Goal: Navigation & Orientation: Understand site structure

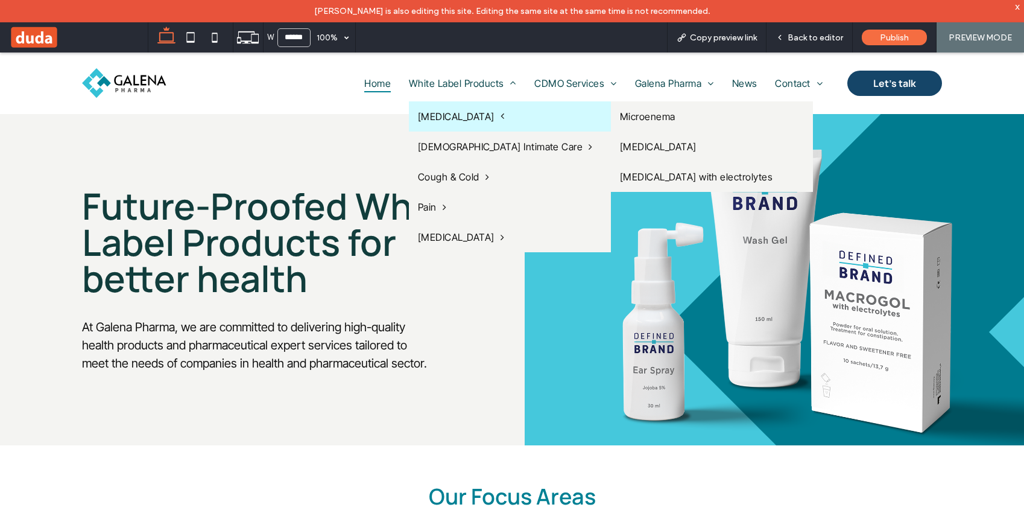
click at [448, 112] on span "Gastrointestinal" at bounding box center [461, 116] width 86 height 12
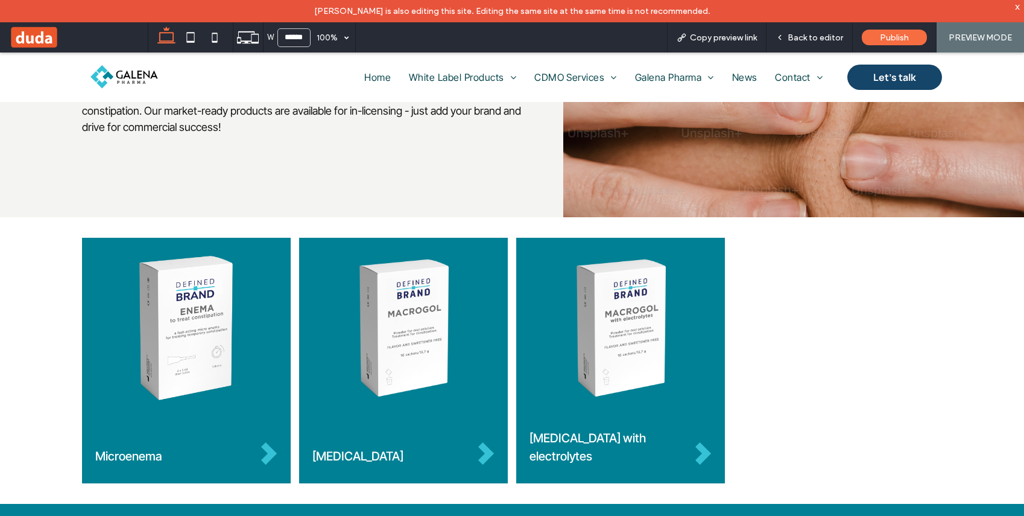
scroll to position [239, 0]
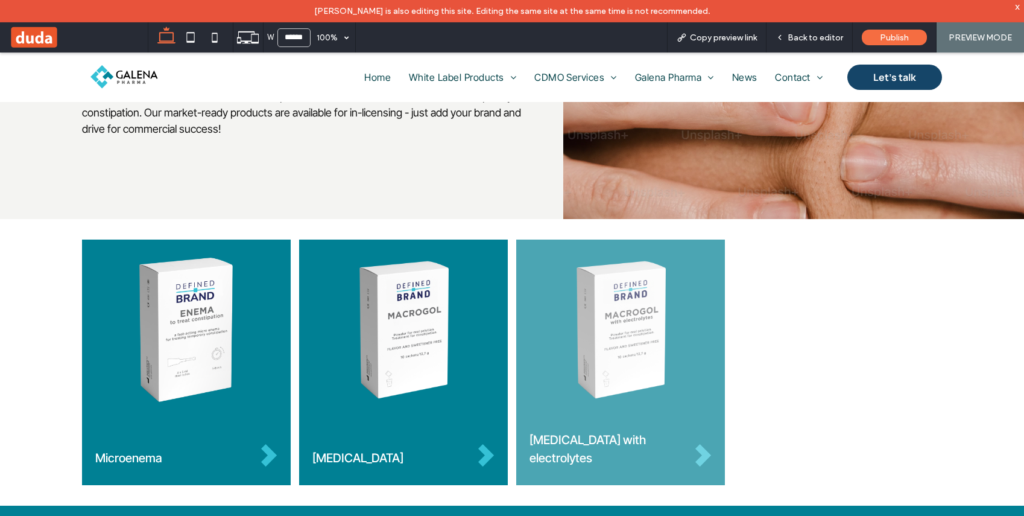
click at [608, 394] on img at bounding box center [621, 330] width 182 height 144
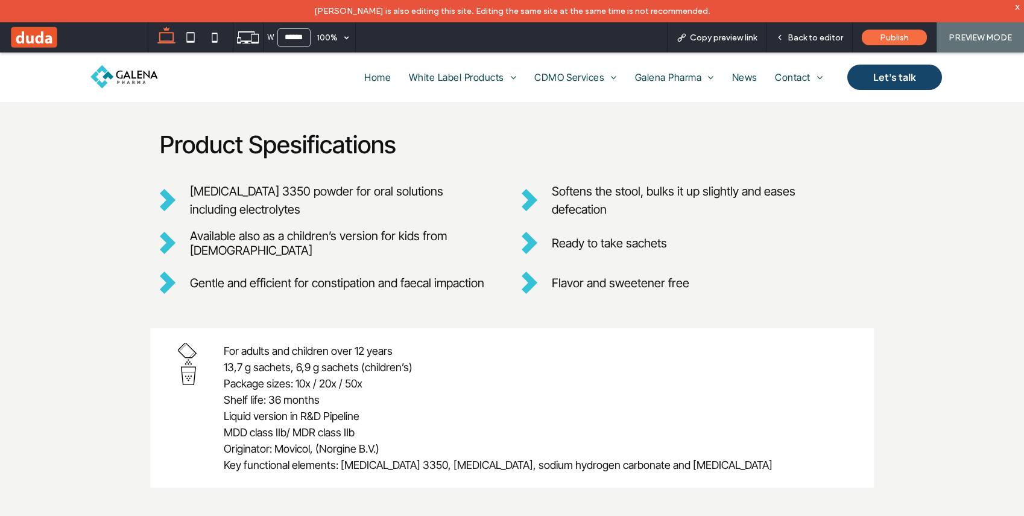
scroll to position [537, 0]
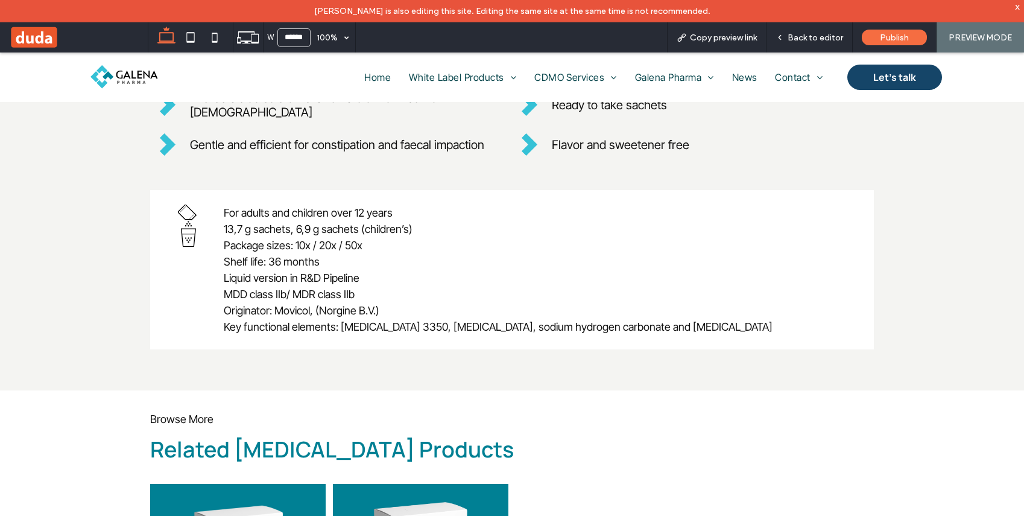
drag, startPoint x: 811, startPoint y: 428, endPoint x: 803, endPoint y: 425, distance: 7.8
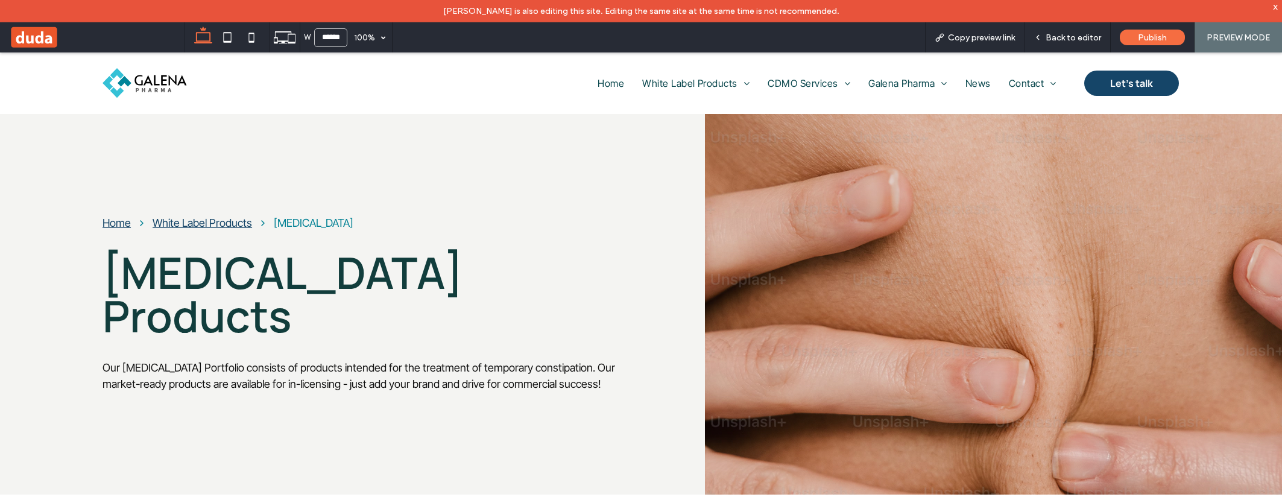
click at [158, 78] on img at bounding box center [145, 83] width 84 height 30
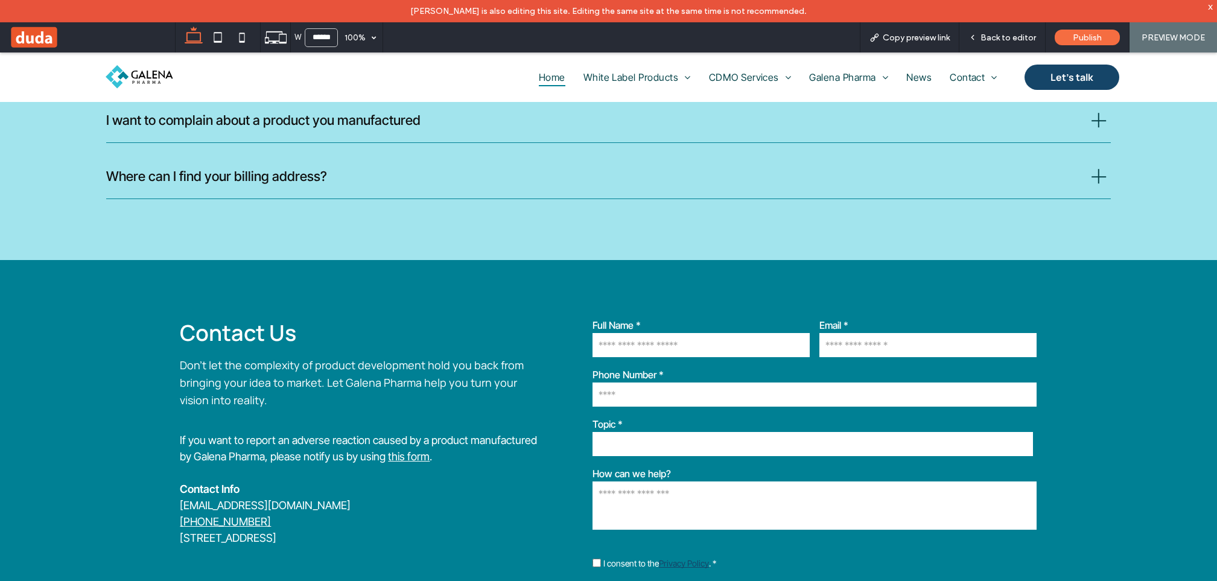
scroll to position [3122, 0]
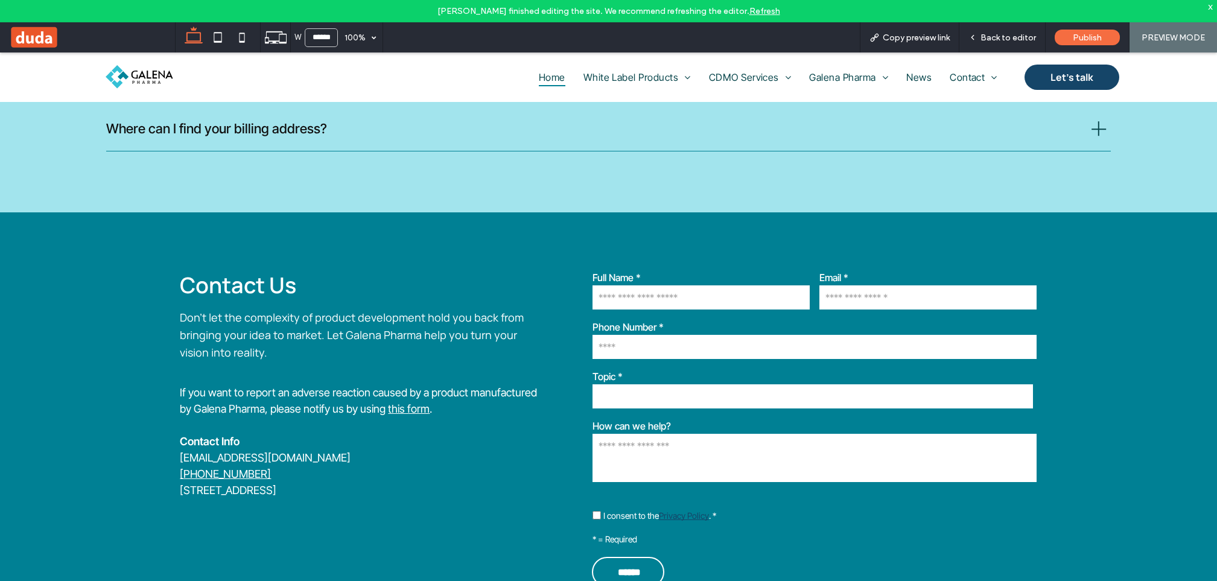
click at [52, 37] on span at bounding box center [92, 37] width 166 height 24
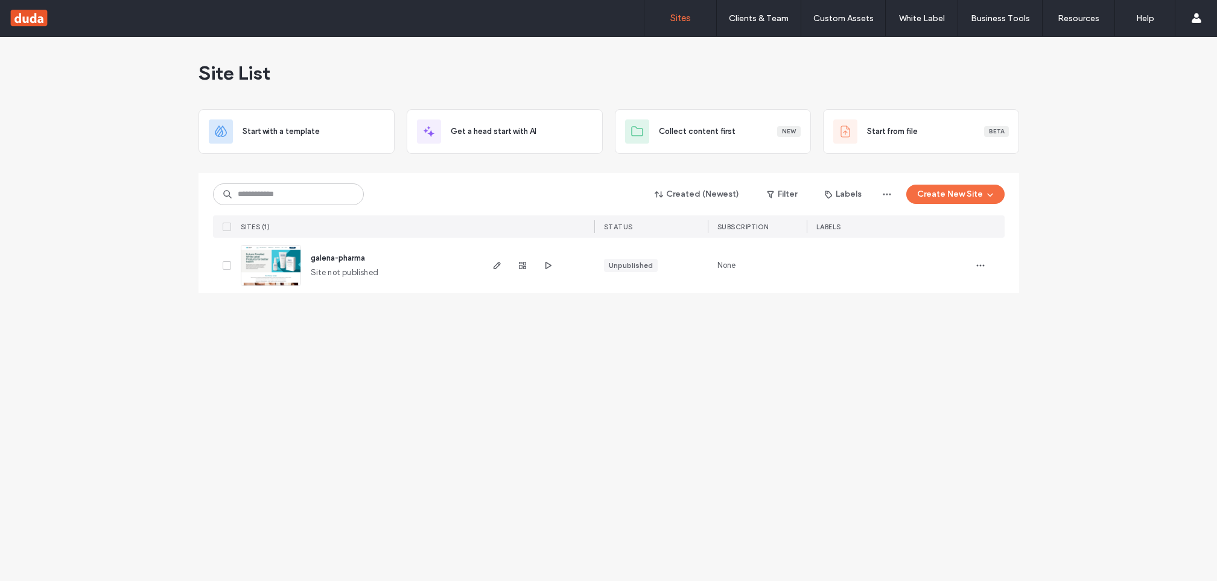
click at [344, 257] on span "galena-pharma" at bounding box center [338, 257] width 54 height 9
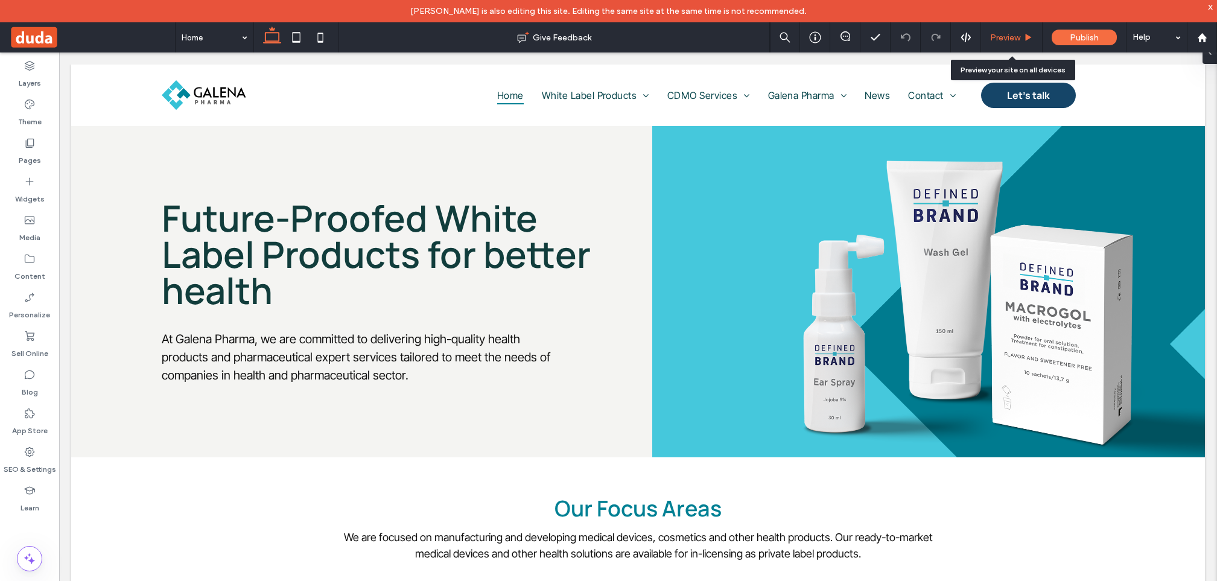
click at [1022, 37] on div "Preview" at bounding box center [1011, 38] width 61 height 10
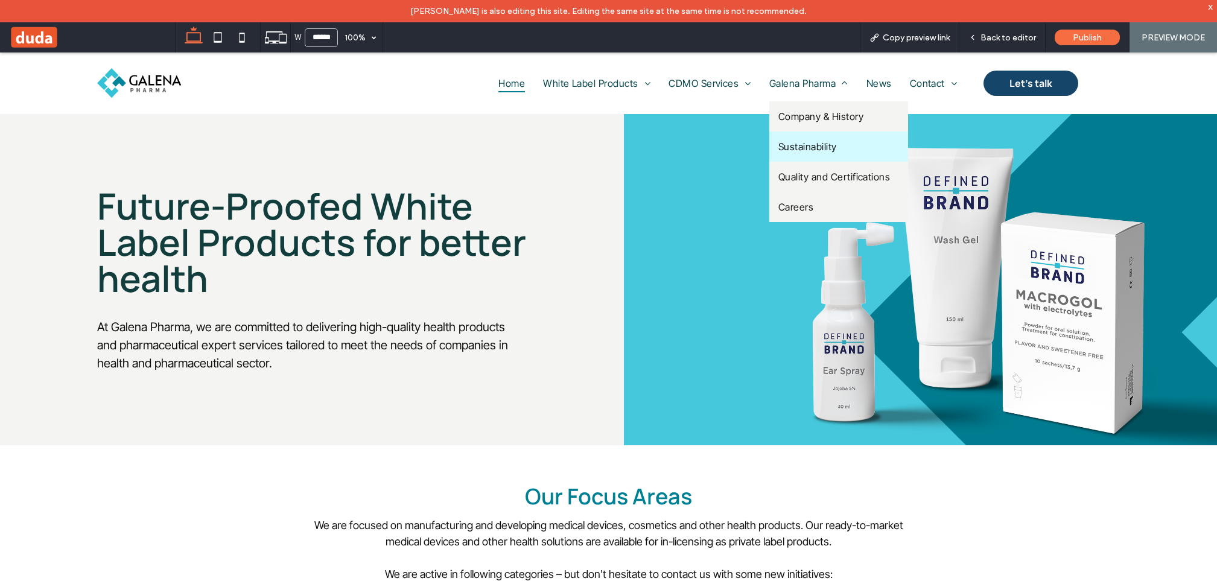
click at [808, 149] on span "Sustainability" at bounding box center [807, 147] width 59 height 12
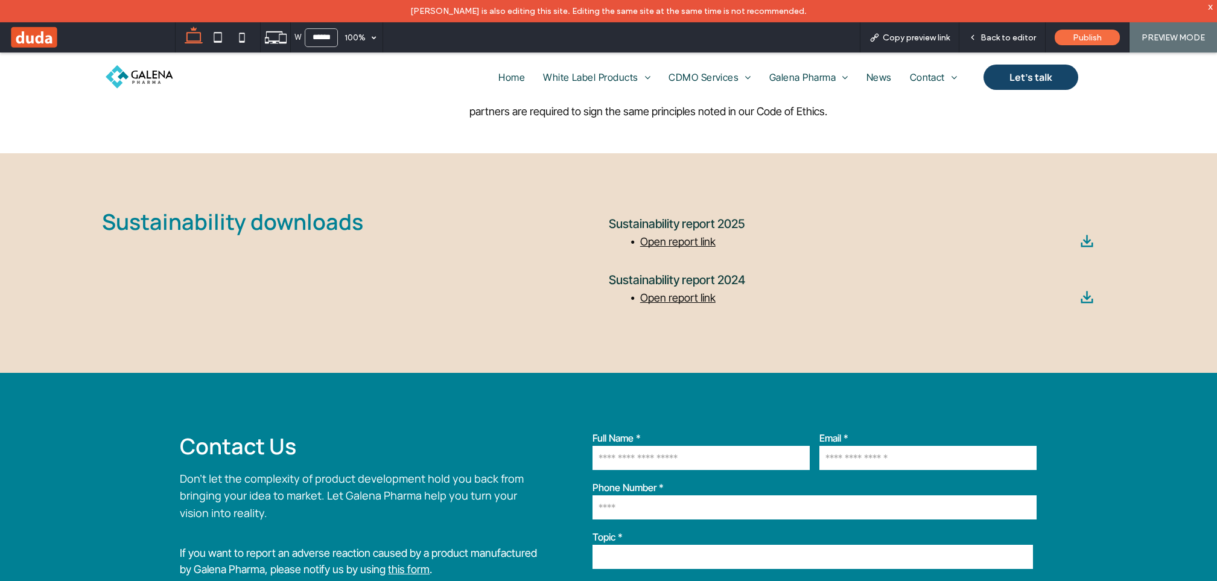
scroll to position [3041, 0]
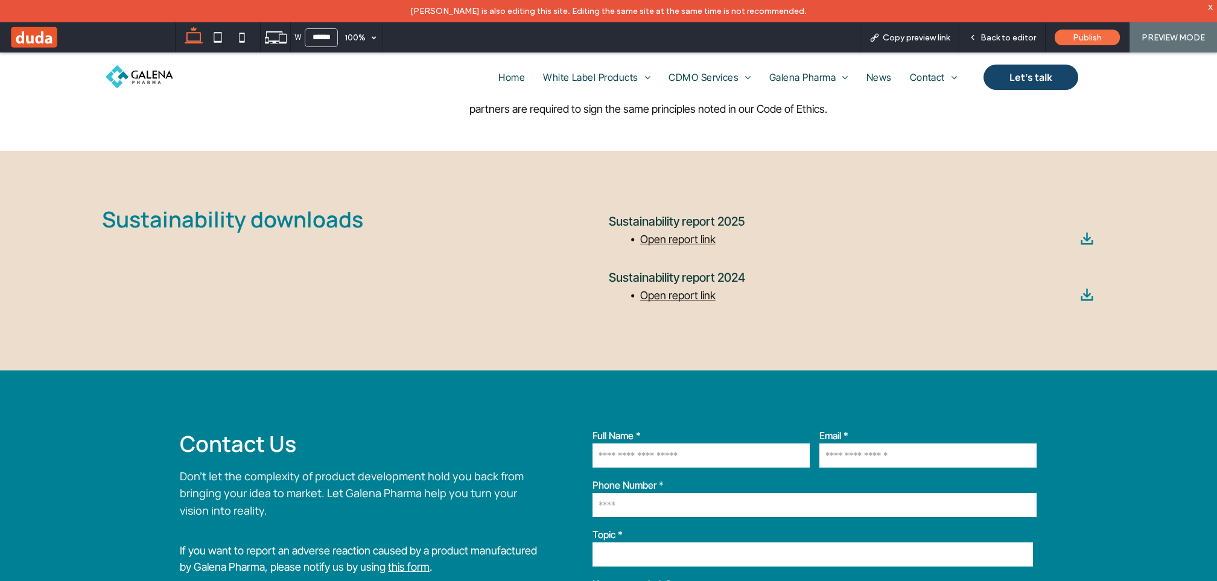
click at [683, 236] on span "Open report link" at bounding box center [677, 239] width 75 height 13
click at [655, 292] on span "Open report link" at bounding box center [677, 295] width 75 height 13
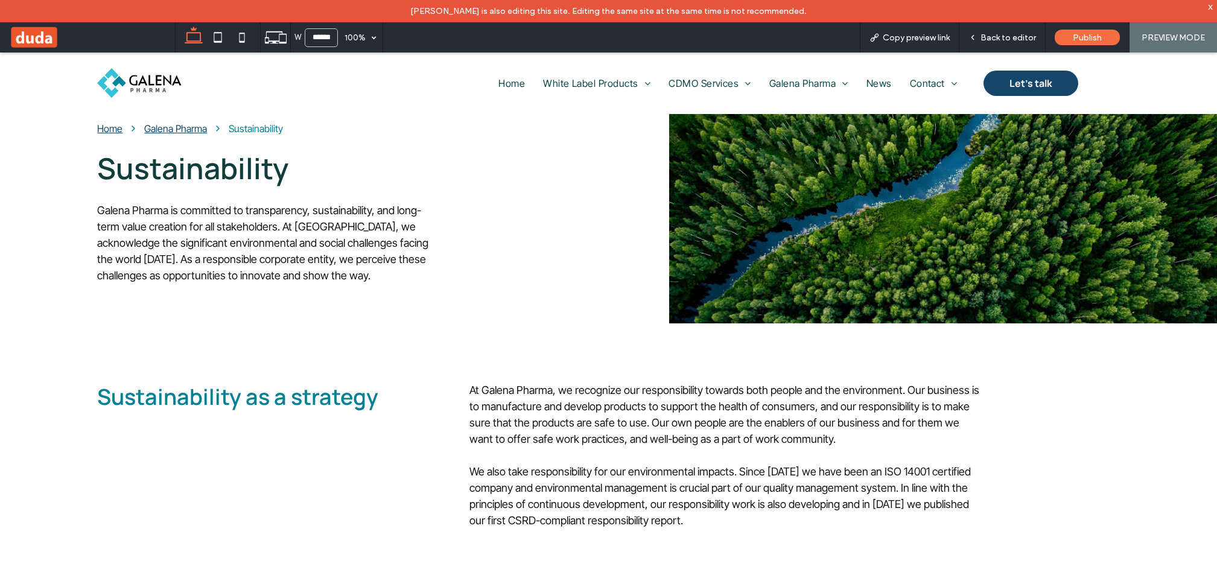
scroll to position [0, 0]
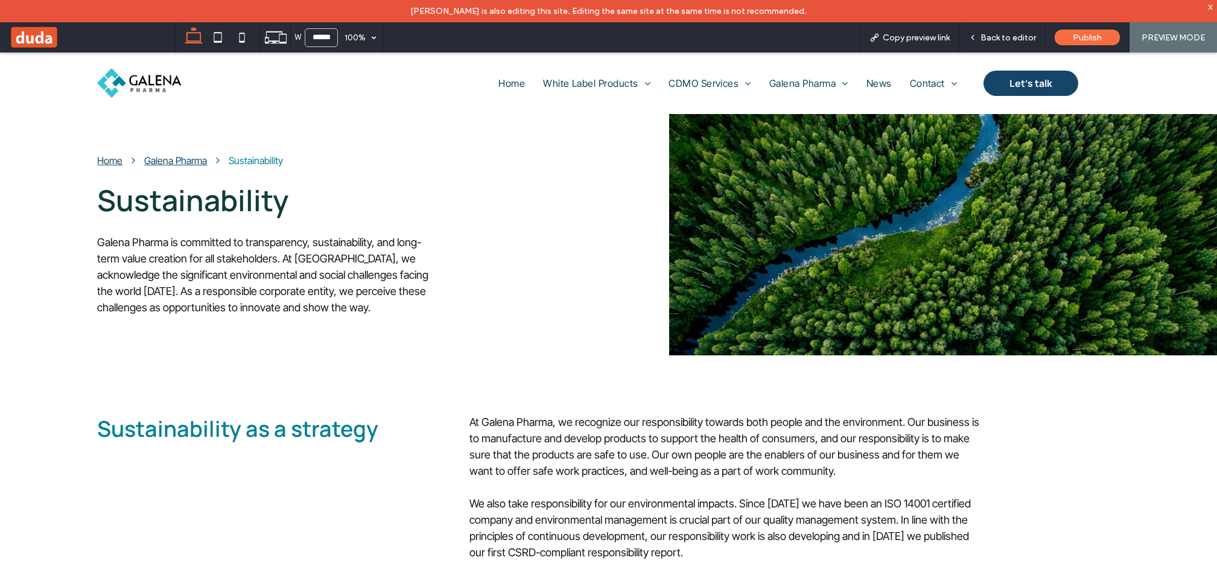
click at [149, 87] on img at bounding box center [139, 83] width 84 height 30
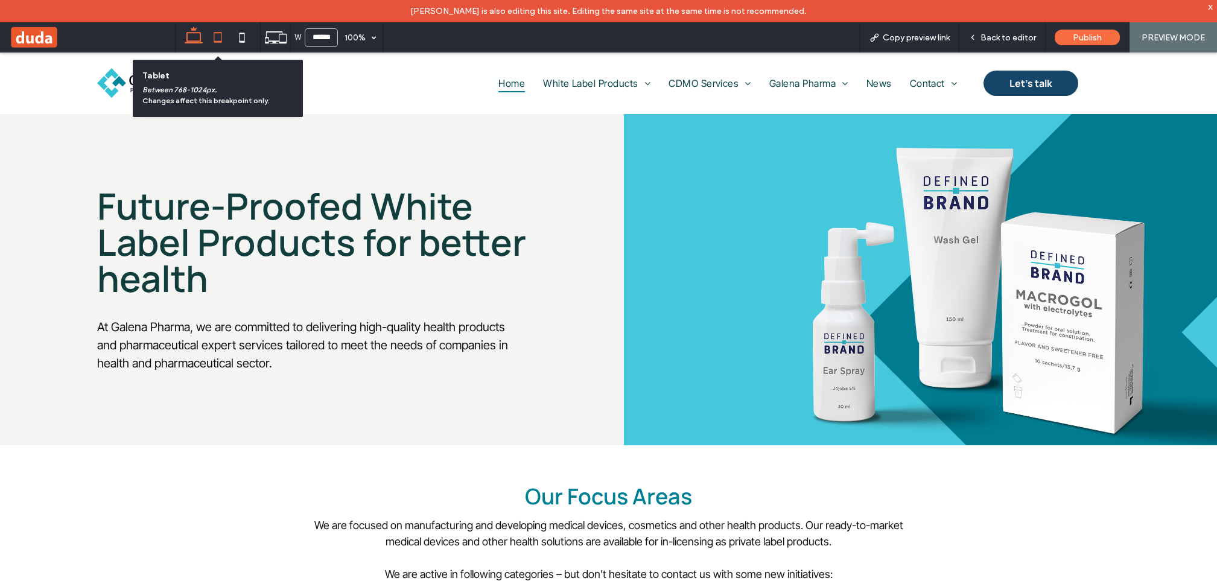
click at [221, 37] on icon at bounding box center [218, 37] width 24 height 24
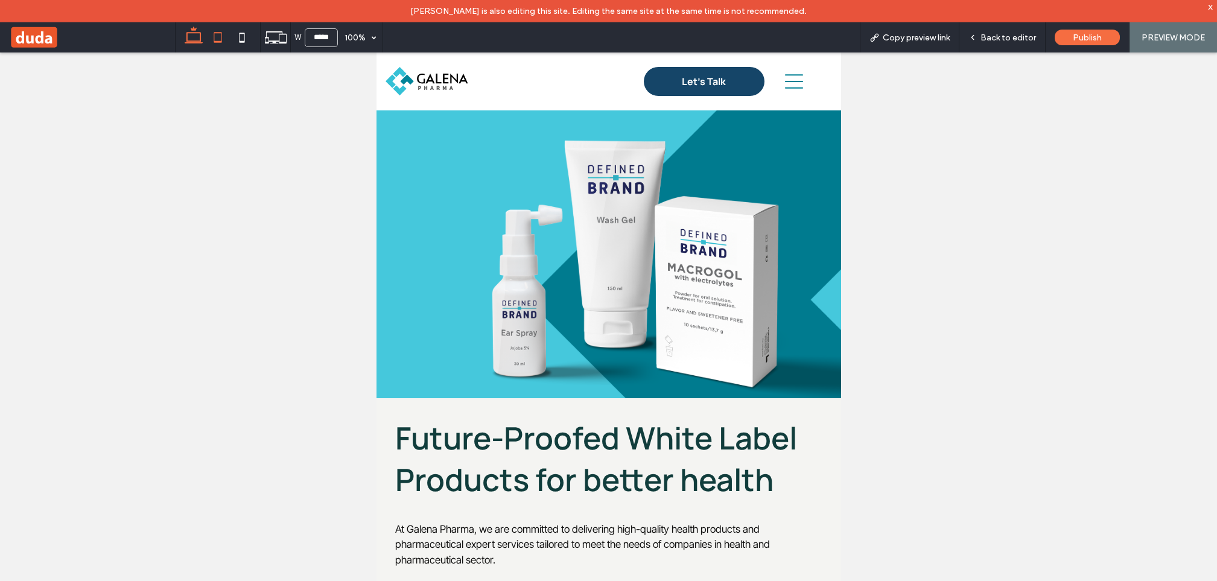
click at [192, 37] on icon at bounding box center [194, 37] width 24 height 24
type input "******"
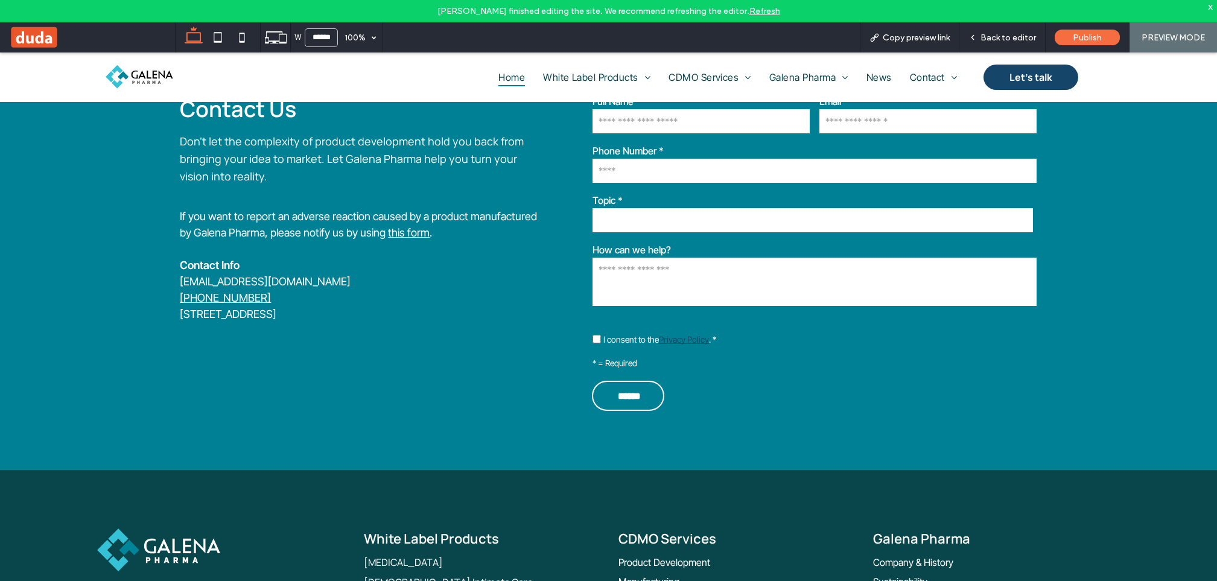
scroll to position [3336, 0]
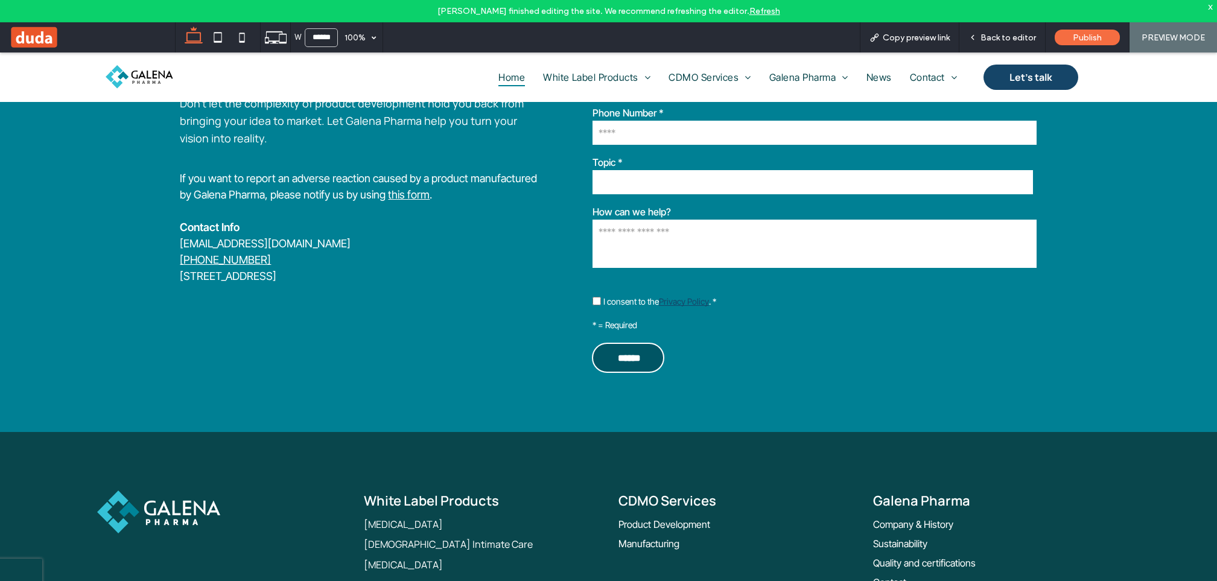
click at [612, 347] on input "******" at bounding box center [629, 356] width 69 height 18
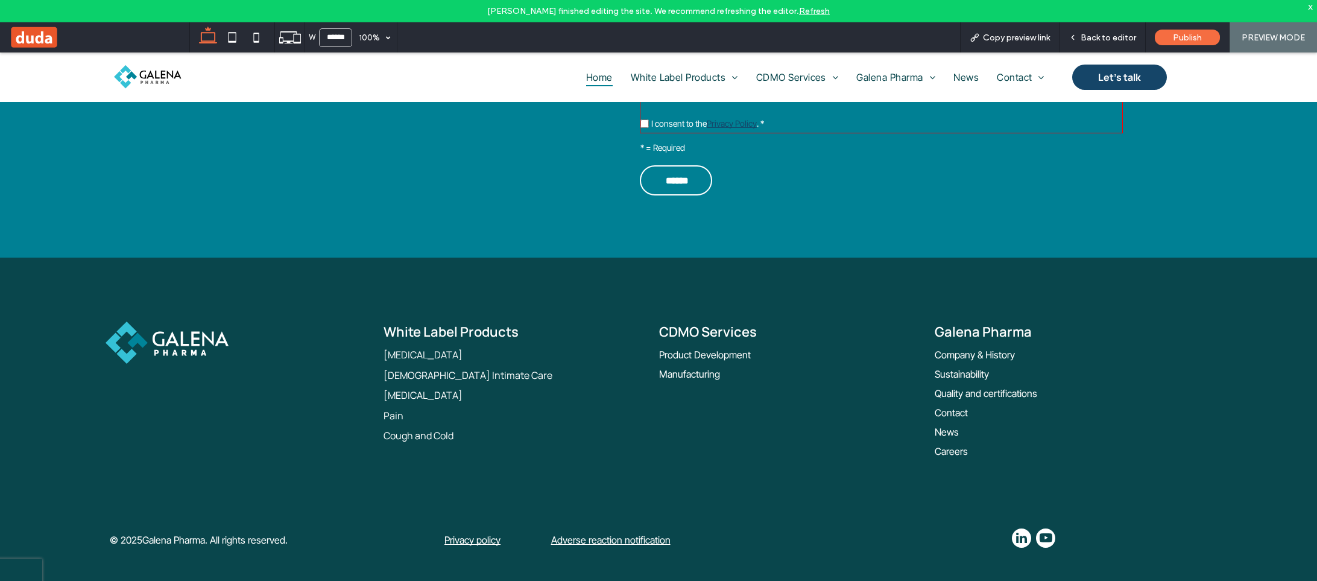
scroll to position [3559, 0]
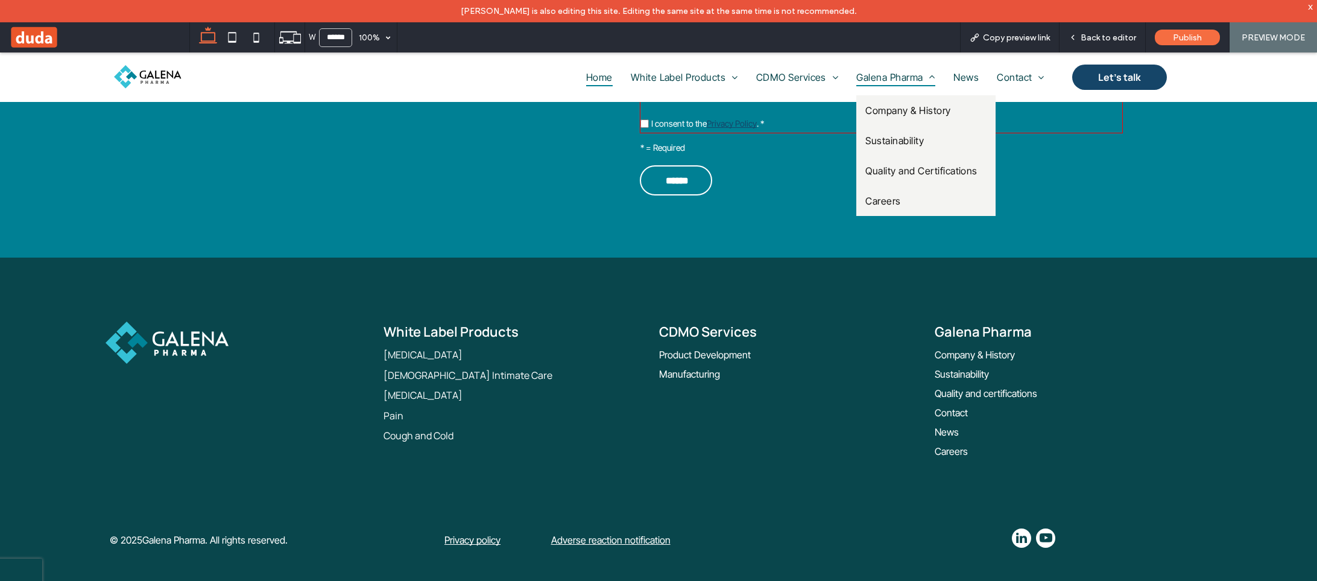
click at [899, 73] on span "Galena Pharma" at bounding box center [896, 77] width 79 height 18
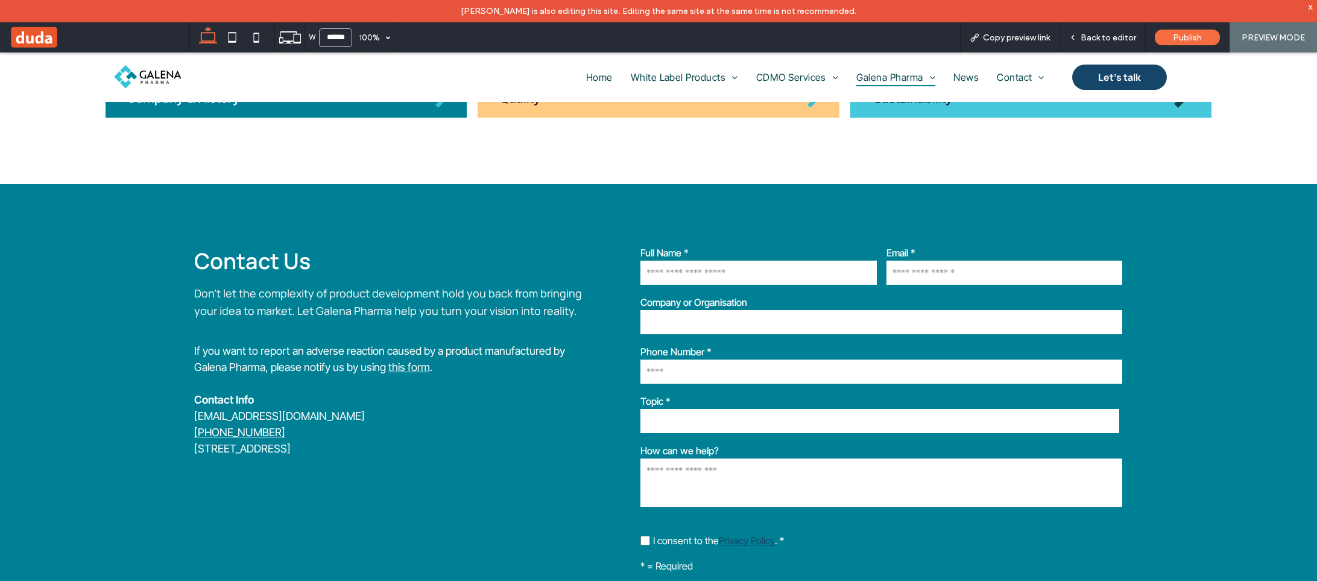
scroll to position [1469, 0]
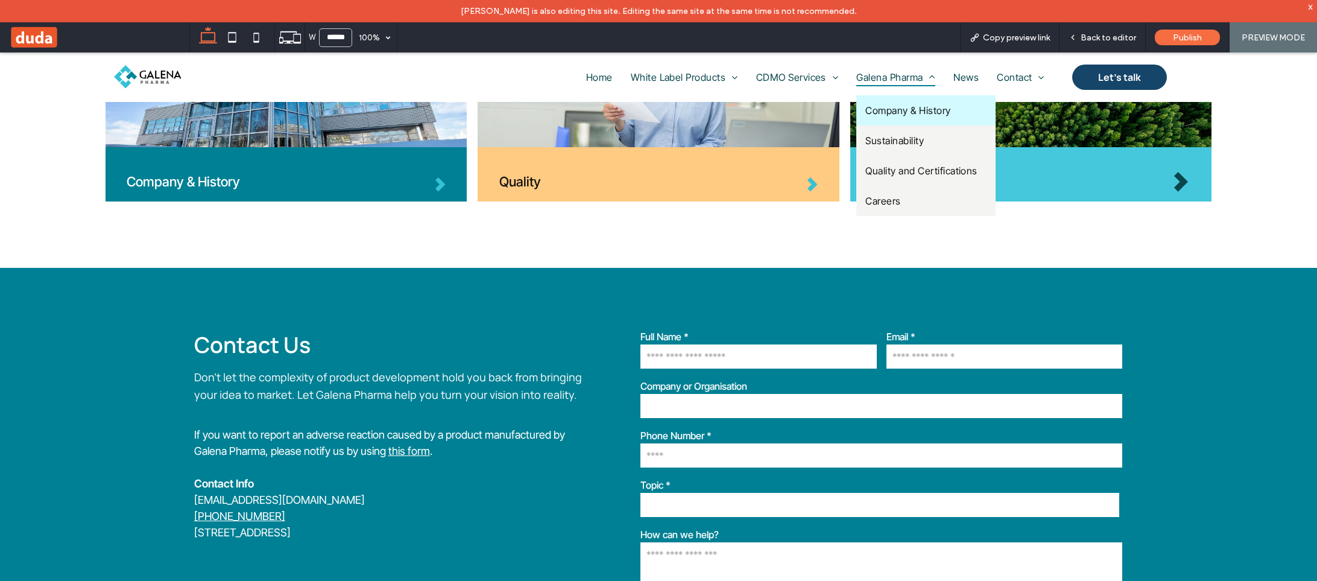
click at [893, 112] on span "Company & History" at bounding box center [908, 110] width 85 height 12
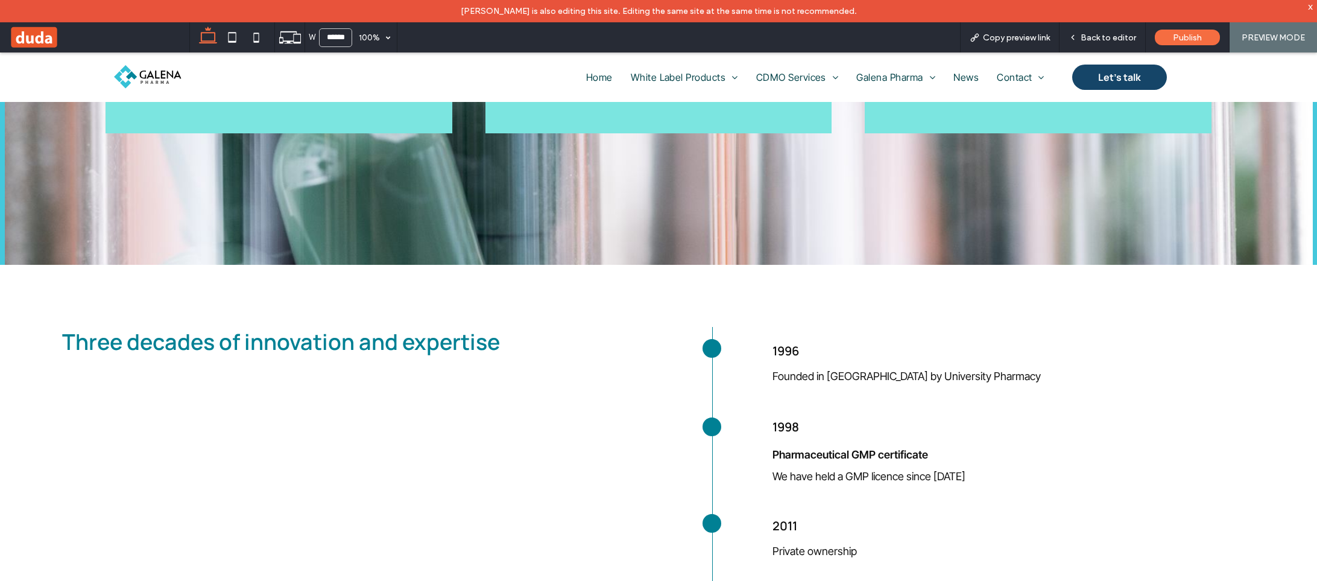
scroll to position [986, 0]
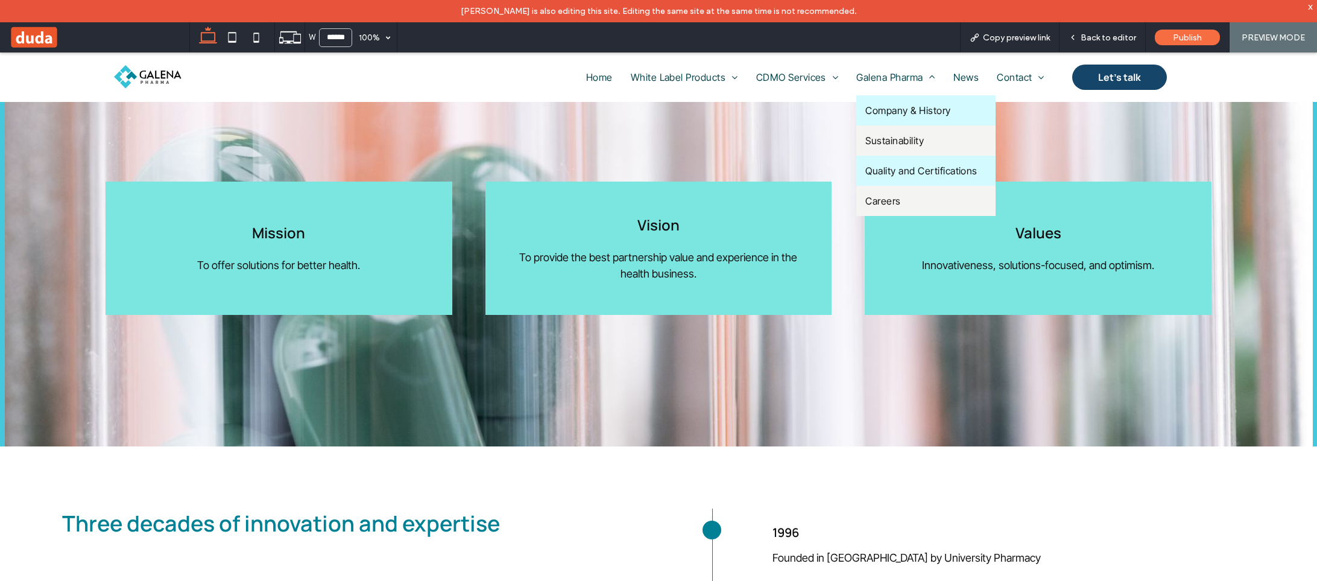
click at [906, 161] on link "Quality and Certifications" at bounding box center [926, 171] width 139 height 30
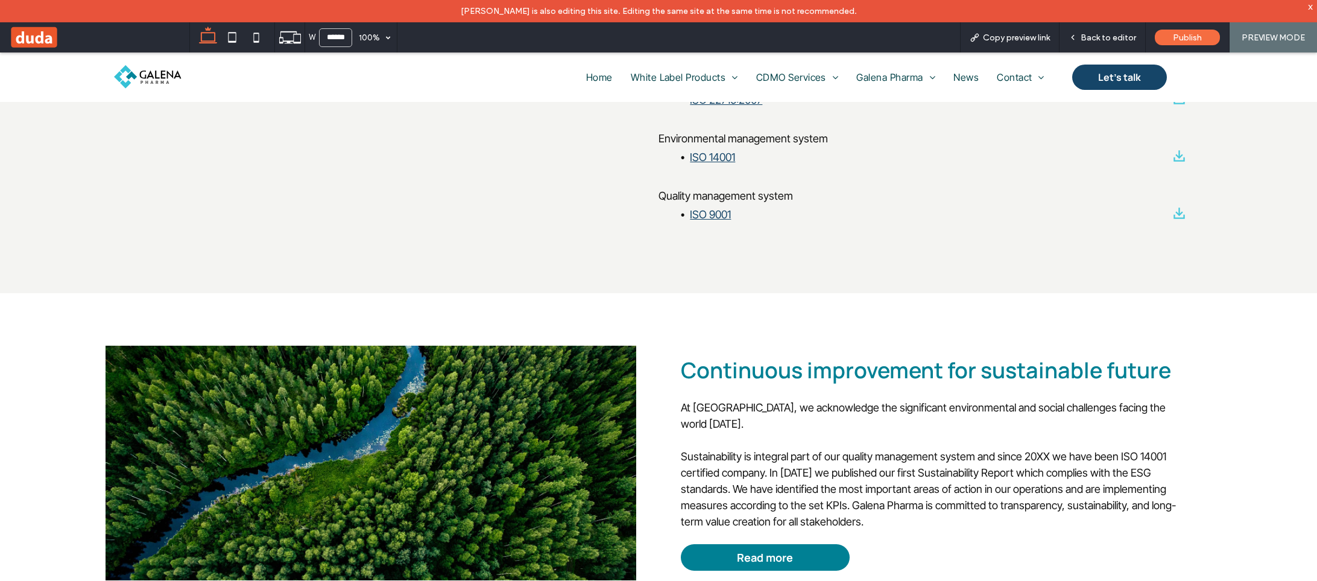
scroll to position [1339, 0]
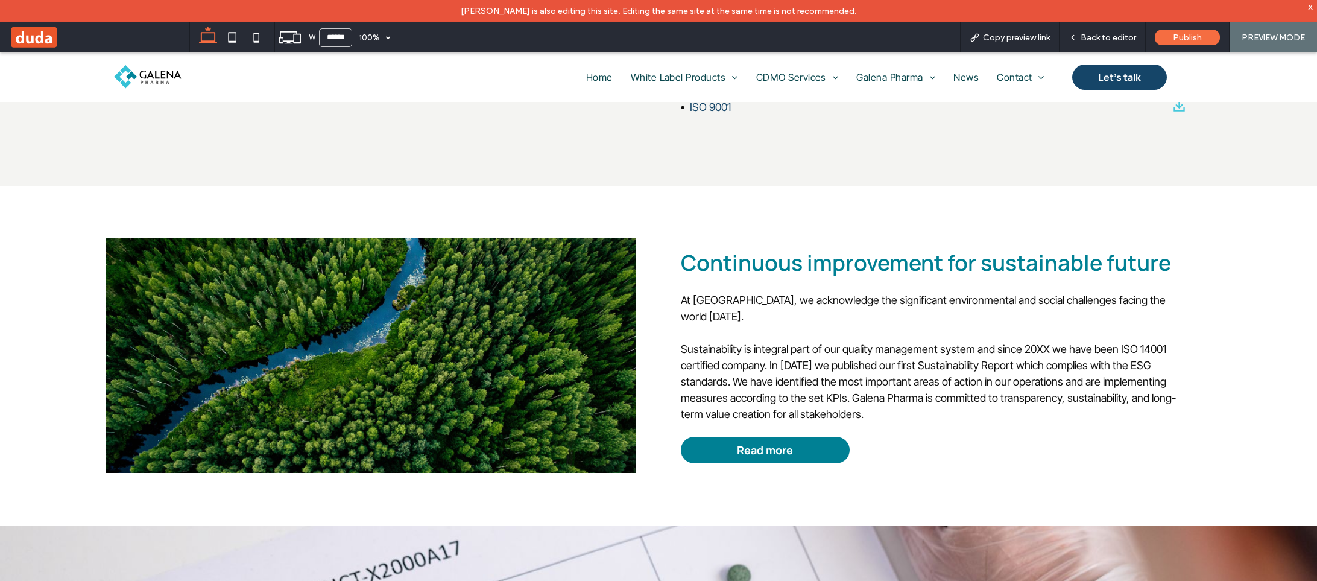
click at [49, 33] on span at bounding box center [99, 37] width 180 height 24
